Goal: Information Seeking & Learning: Learn about a topic

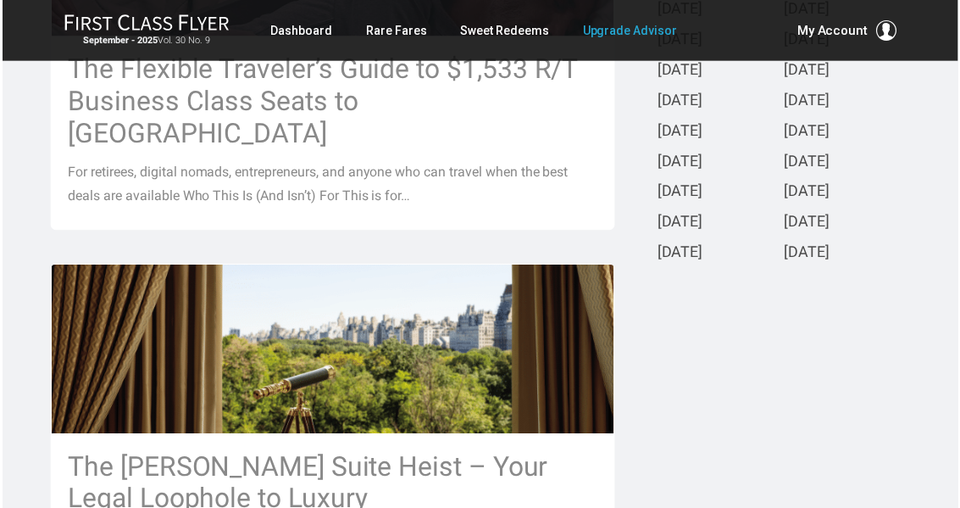
scroll to position [601, 0]
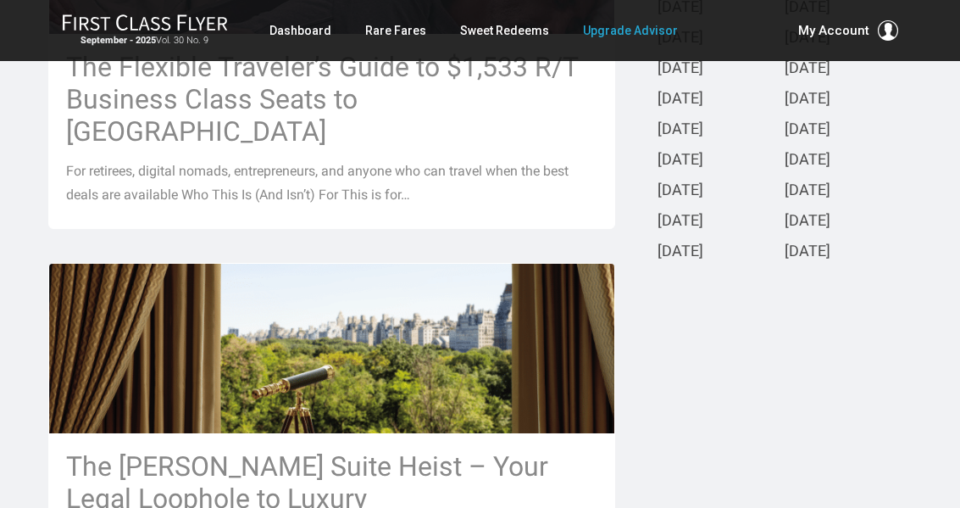
click at [338, 107] on h3 "The Flexible Traveler’s Guide to $1,533 R/T Business Class Seats to Europe" at bounding box center [332, 99] width 532 height 97
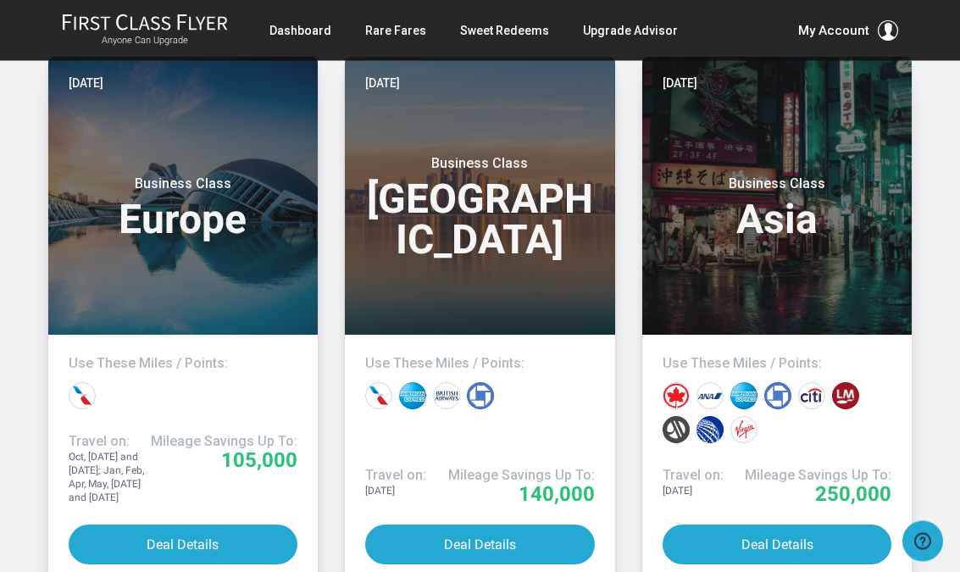
scroll to position [8135, 0]
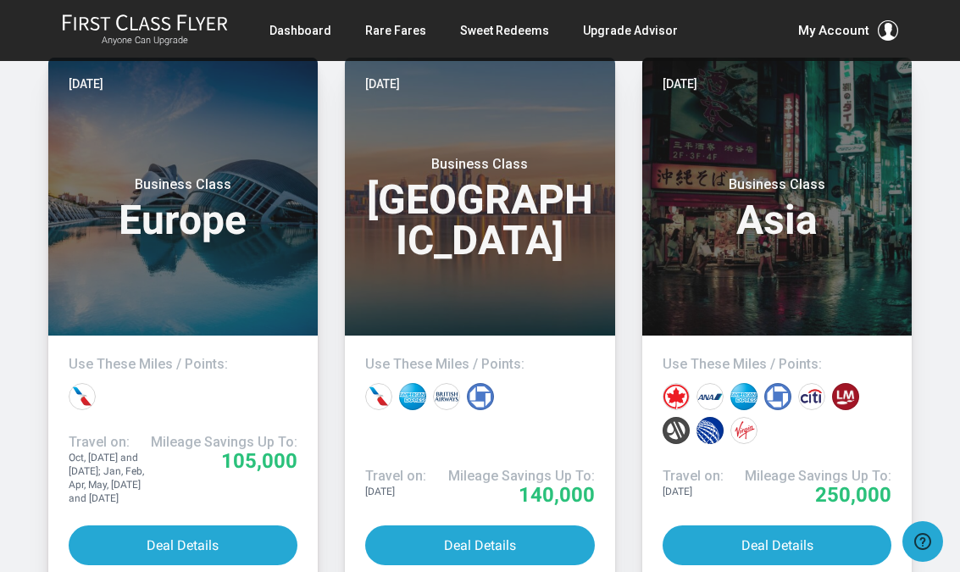
click at [168, 507] on button "Deal Details" at bounding box center [184, 545] width 230 height 40
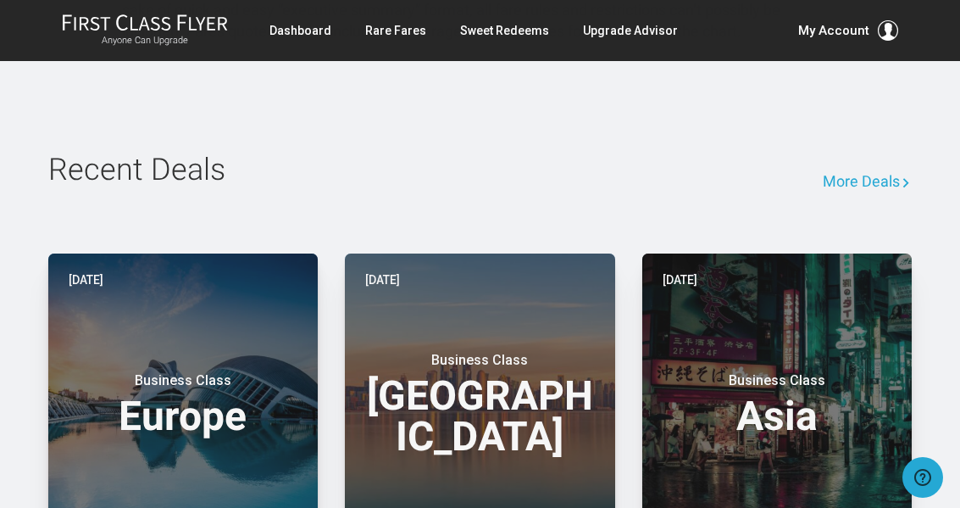
scroll to position [2513, 0]
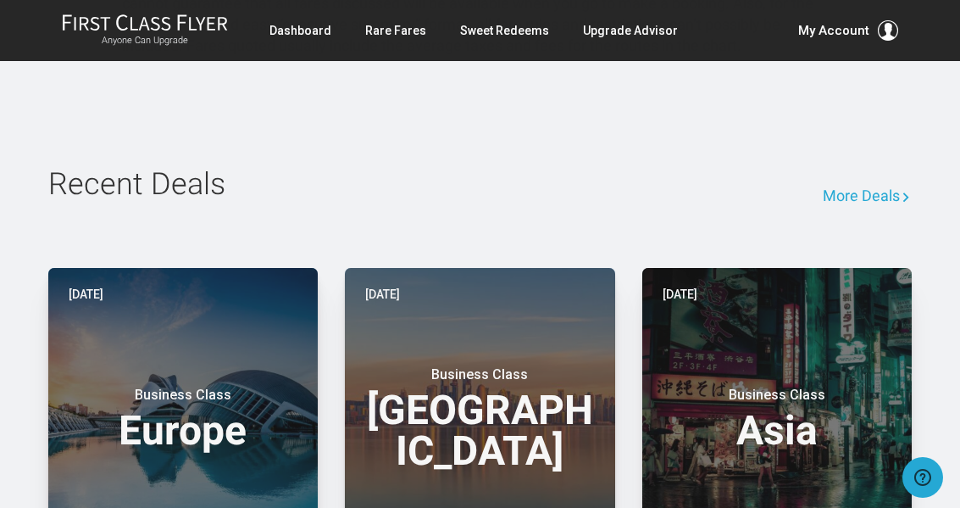
click at [197, 386] on h3 "Business Class Europe" at bounding box center [184, 418] width 230 height 64
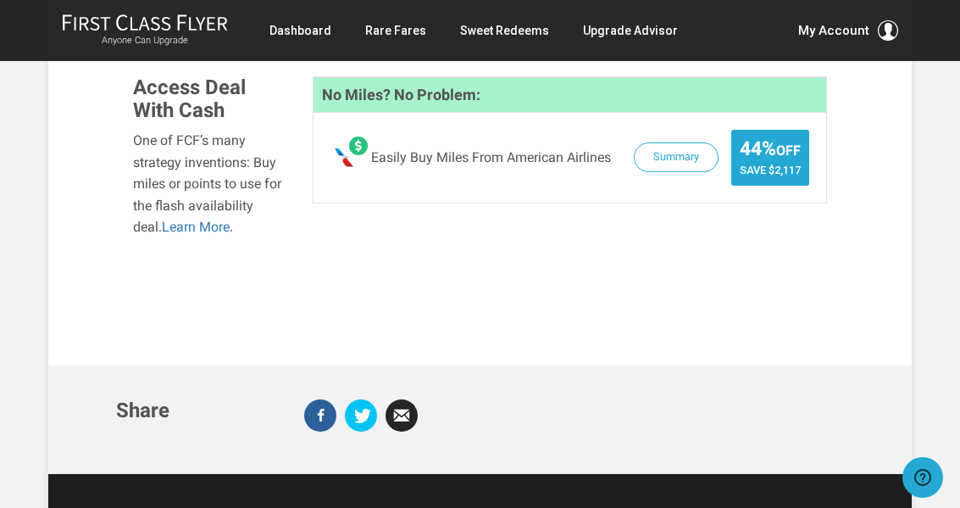
scroll to position [1652, 0]
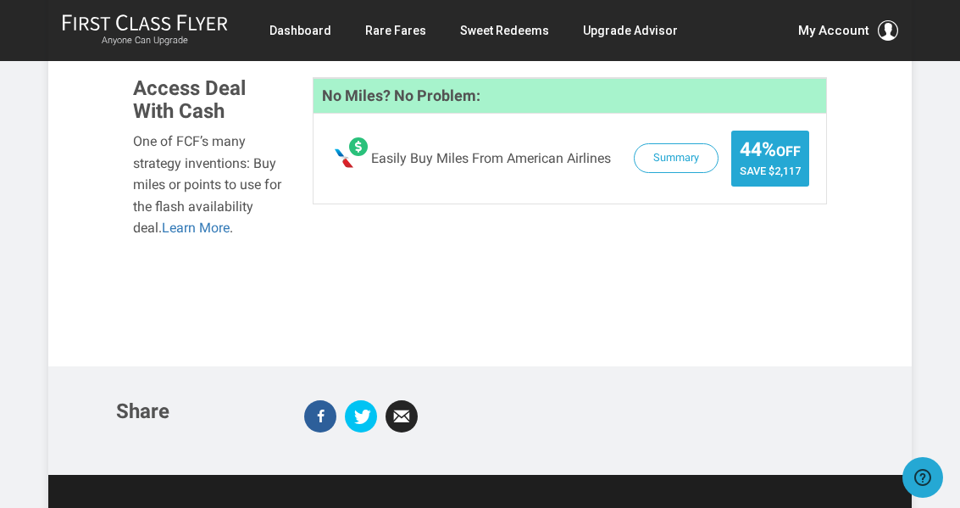
click at [398, 24] on link "Rare Fares" at bounding box center [395, 30] width 61 height 31
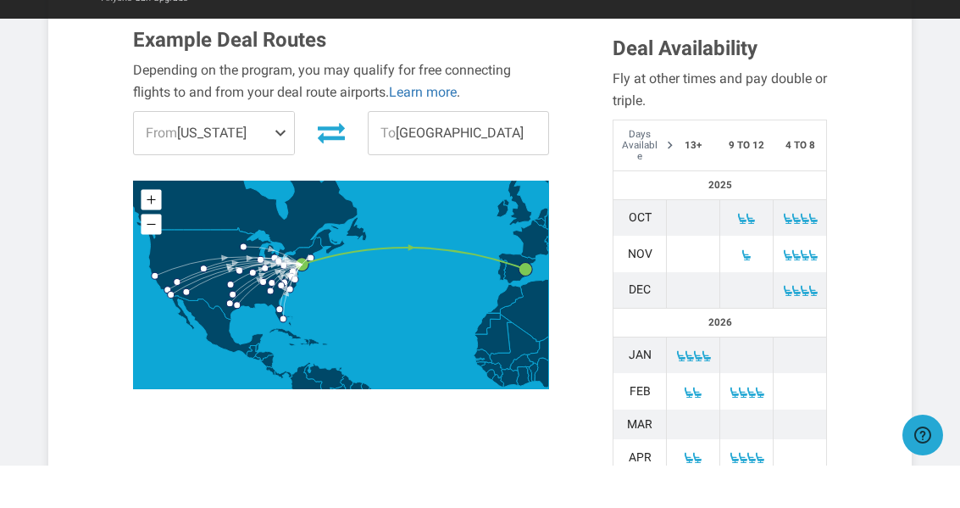
scroll to position [597, 0]
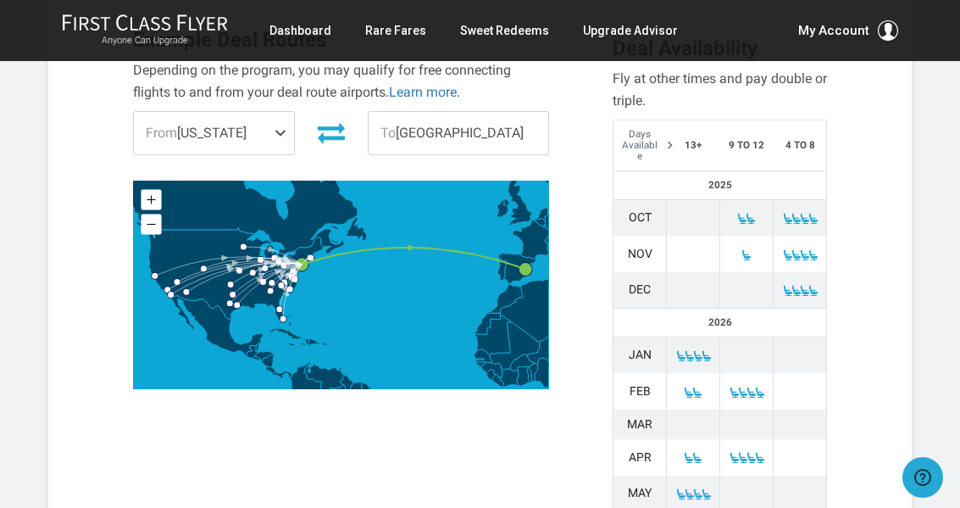
click at [749, 213] on span at bounding box center [751, 219] width 12 height 12
click at [804, 213] on span at bounding box center [805, 219] width 12 height 12
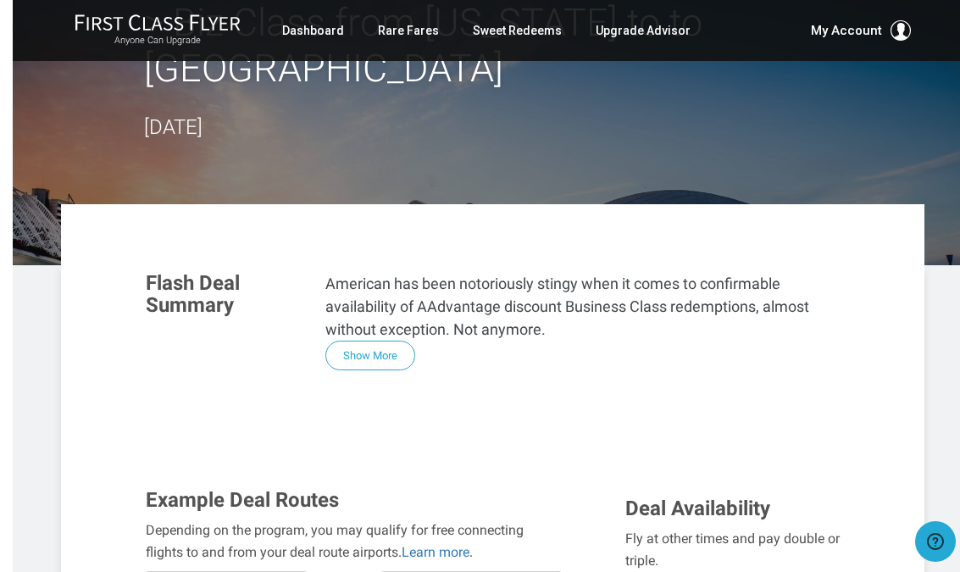
scroll to position [146, 0]
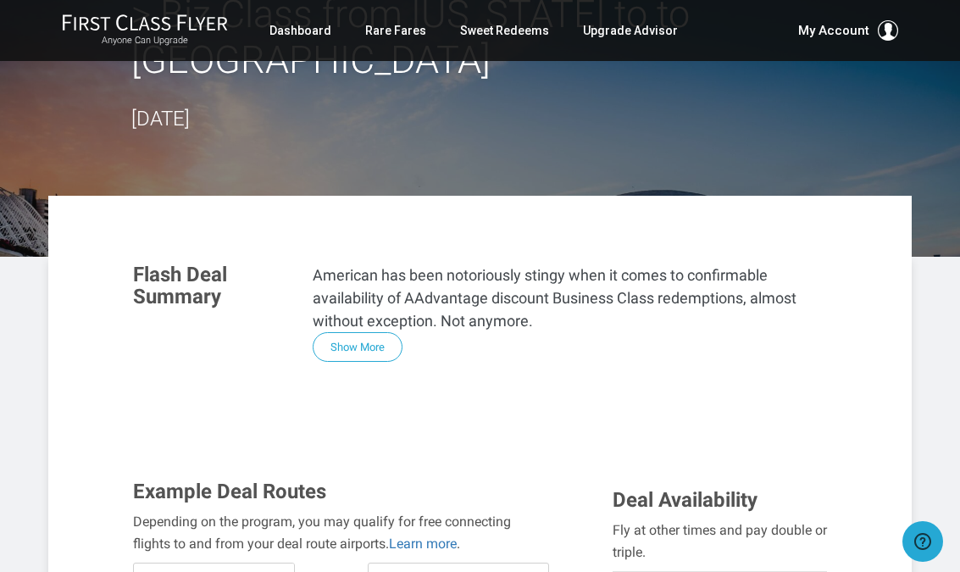
click at [368, 332] on button "Show More" at bounding box center [358, 347] width 90 height 30
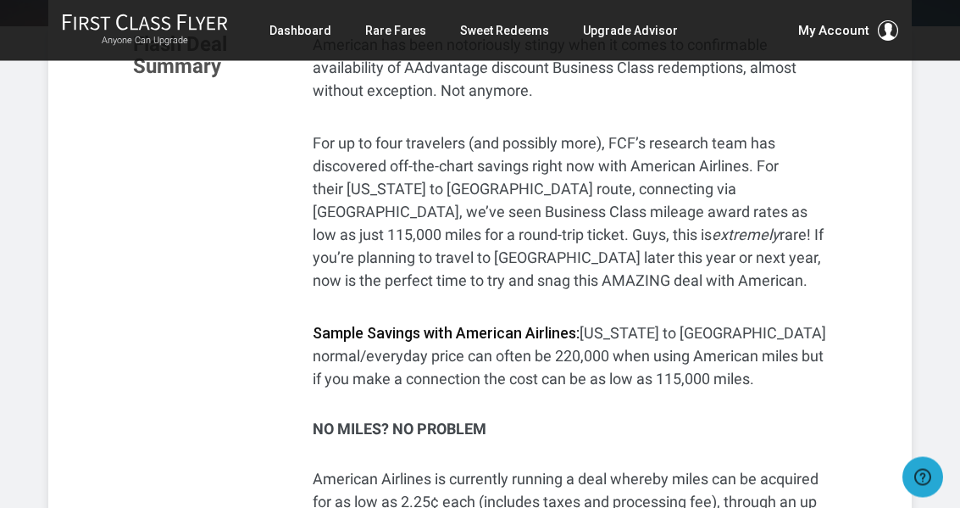
scroll to position [0, 0]
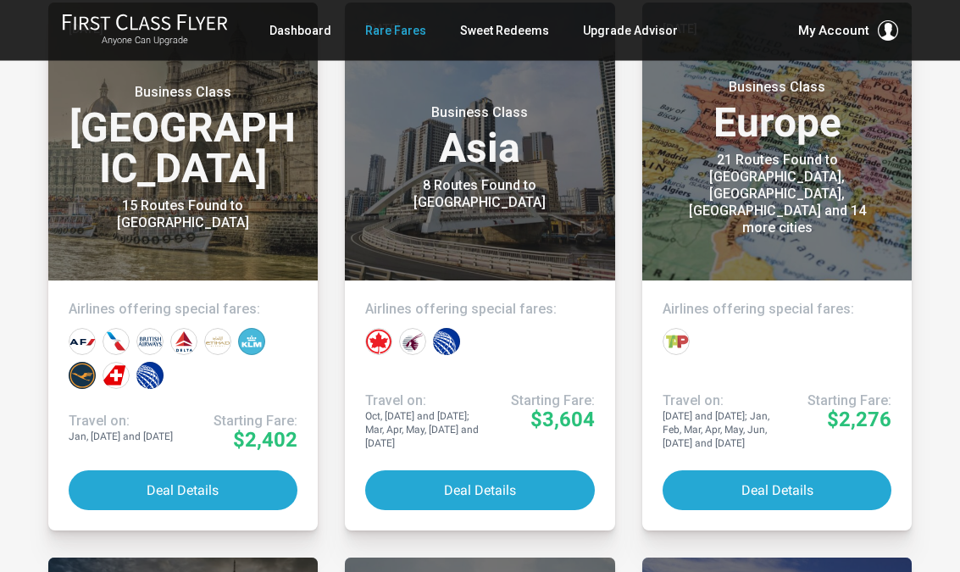
scroll to position [441, 0]
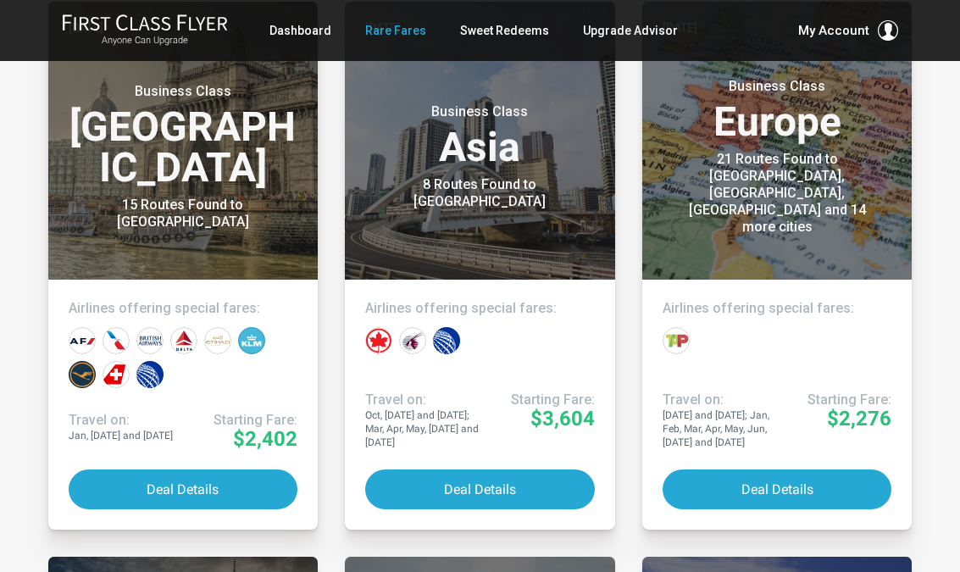
click at [776, 486] on button "Deal Details" at bounding box center [778, 490] width 230 height 40
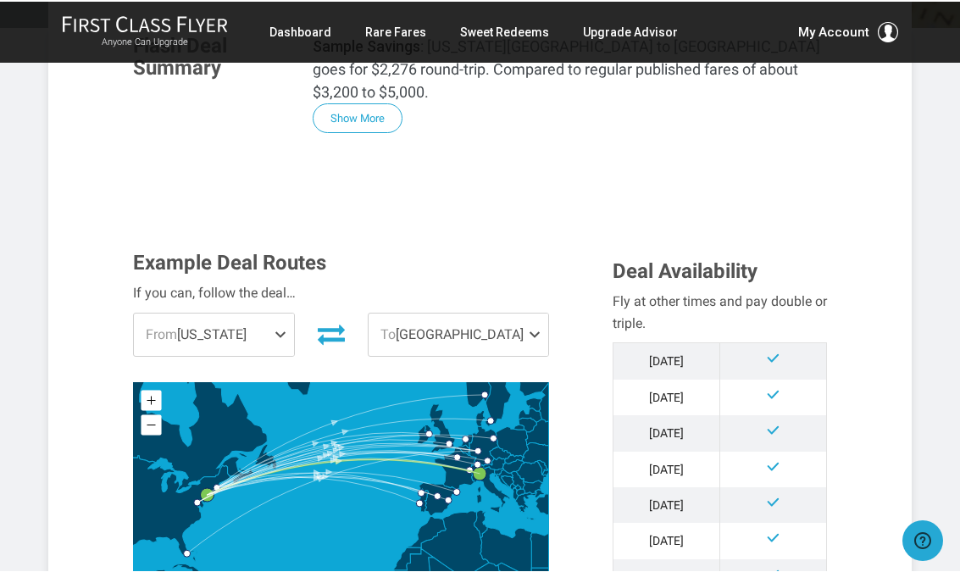
scroll to position [378, 0]
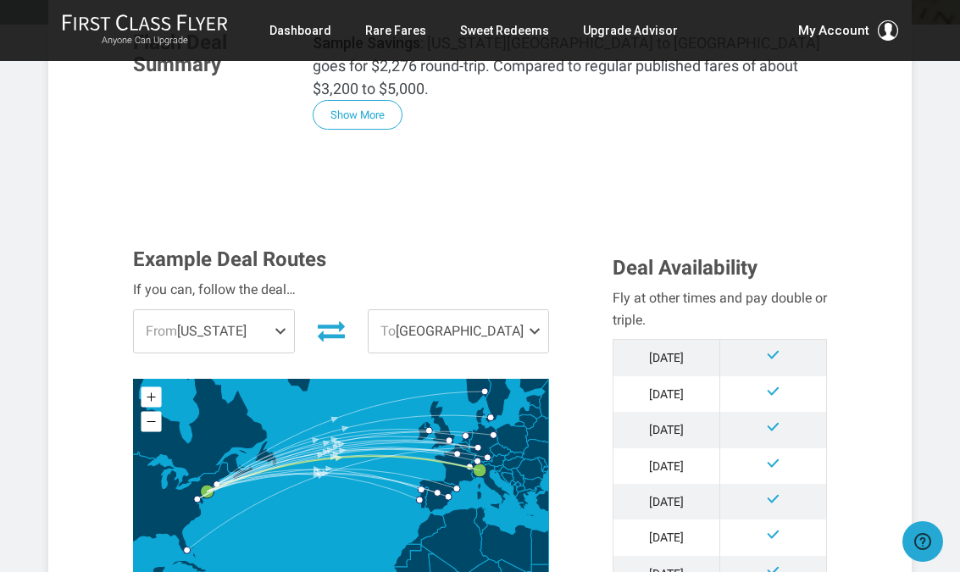
click at [285, 310] on span at bounding box center [284, 331] width 20 height 42
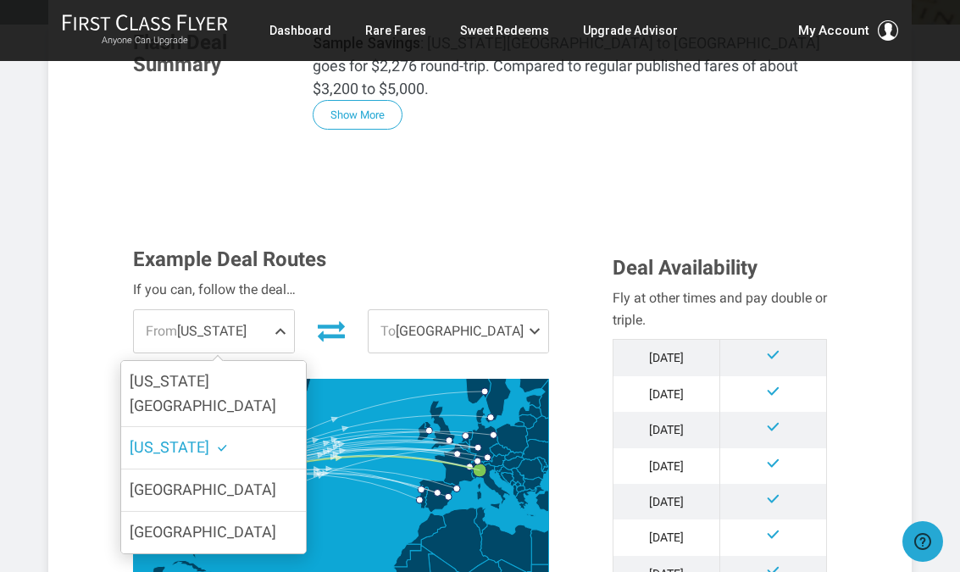
click at [240, 507] on label "[GEOGRAPHIC_DATA]" at bounding box center [213, 533] width 185 height 42
click at [0, 0] on input "[GEOGRAPHIC_DATA]" at bounding box center [0, 0] width 0 height 0
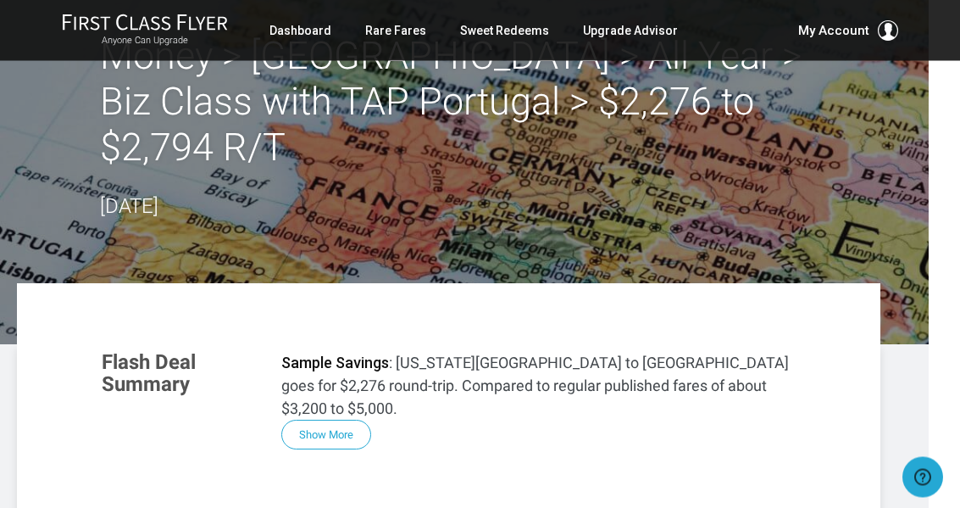
scroll to position [0, 31]
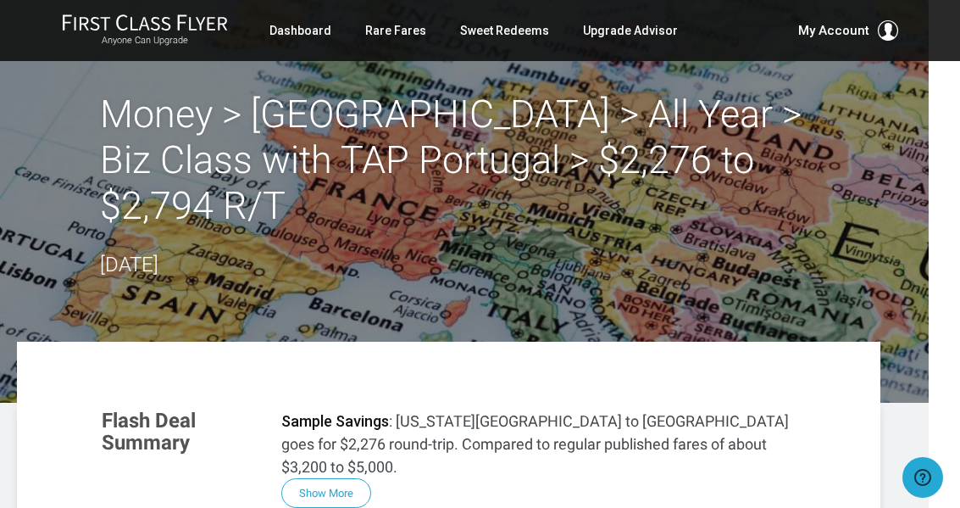
click at [510, 28] on link "Sweet Redeems" at bounding box center [504, 30] width 89 height 31
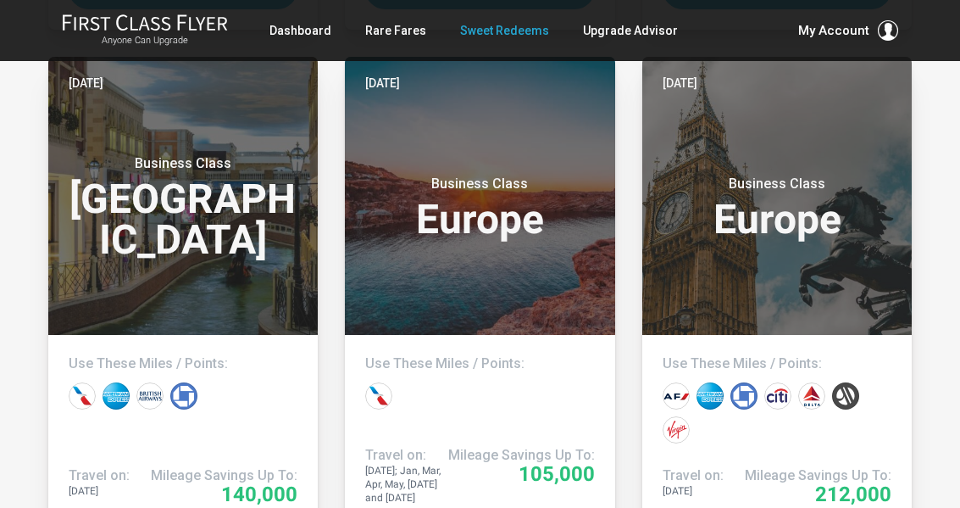
scroll to position [940, 0]
